Goal: Transaction & Acquisition: Purchase product/service

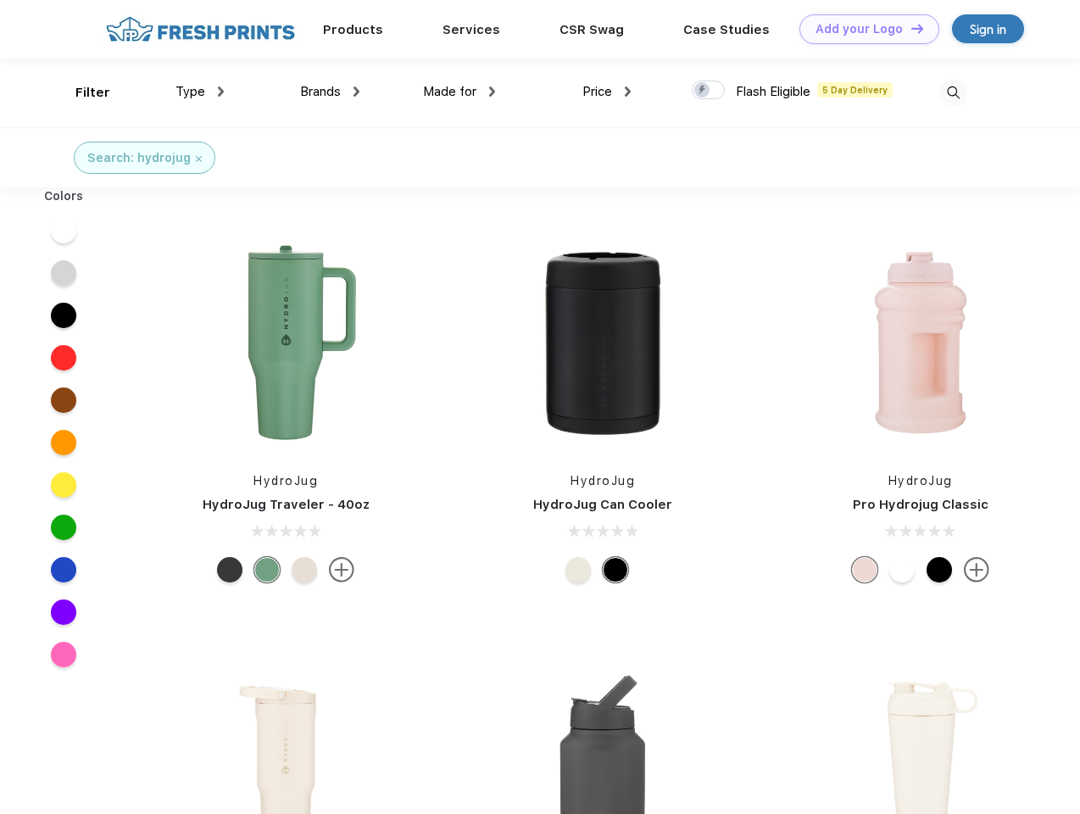
click at [863, 29] on link "Add your Logo Design Tool" at bounding box center [870, 29] width 140 height 30
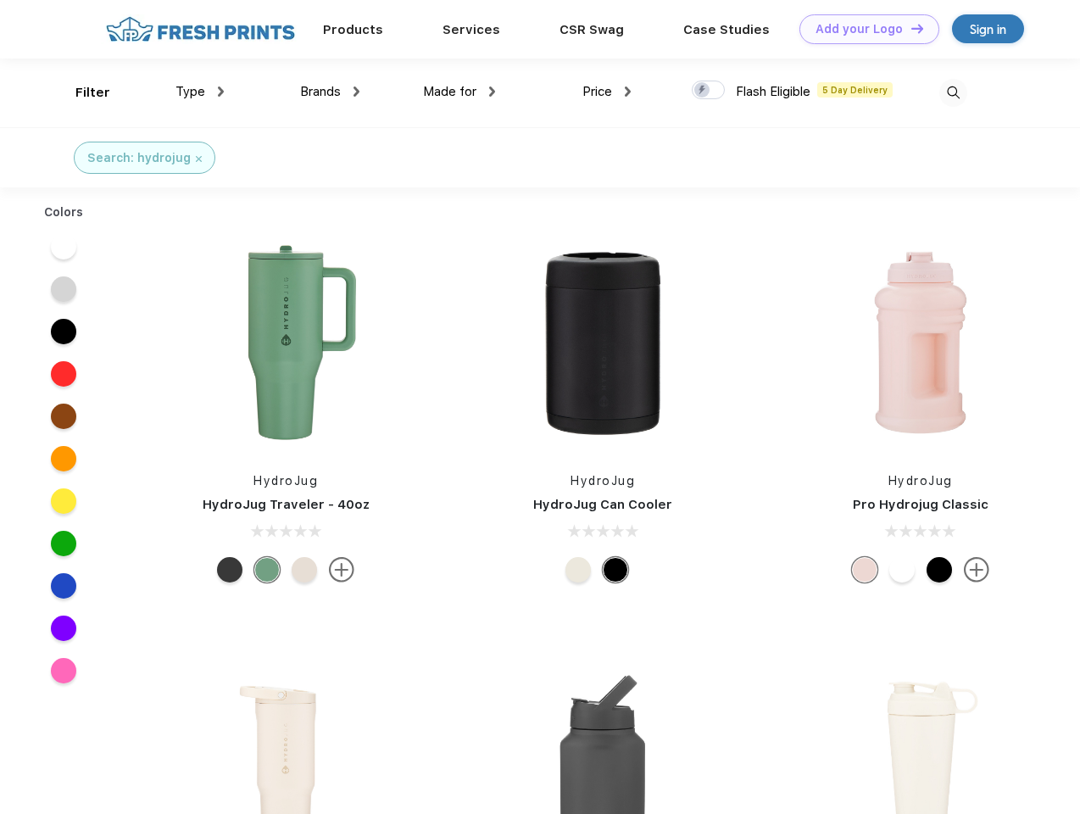
click at [81, 92] on div "Filter" at bounding box center [92, 93] width 35 height 20
click at [200, 92] on span "Type" at bounding box center [191, 91] width 30 height 15
click at [330, 92] on span "Brands" at bounding box center [320, 91] width 41 height 15
click at [460, 92] on span "Made for" at bounding box center [449, 91] width 53 height 15
click at [607, 92] on span "Price" at bounding box center [597, 91] width 30 height 15
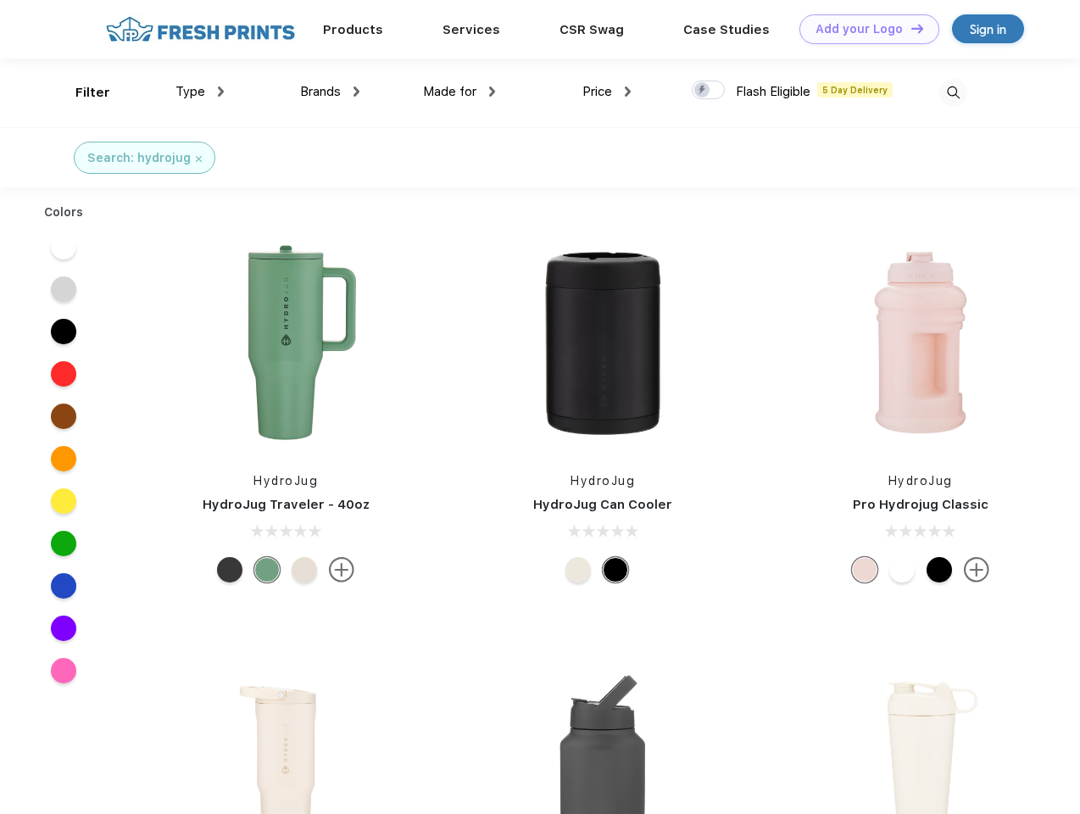
click at [709, 91] on div at bounding box center [708, 90] width 33 height 19
click at [703, 91] on input "checkbox" at bounding box center [697, 85] width 11 height 11
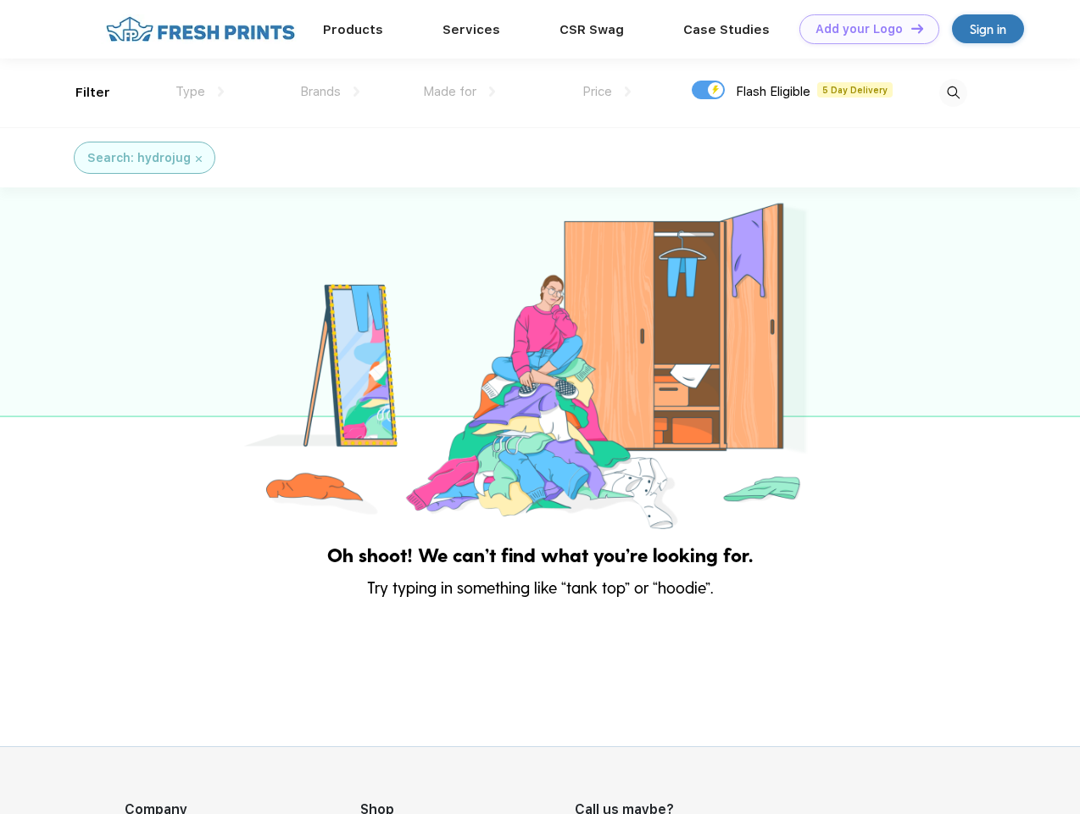
click at [953, 92] on img at bounding box center [953, 93] width 28 height 28
